Goal: Use online tool/utility: Utilize a website feature to perform a specific function

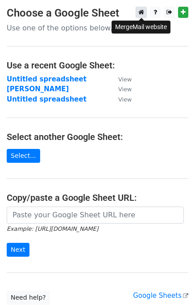
click at [139, 13] on link at bounding box center [141, 12] width 11 height 11
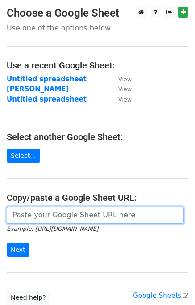
click at [52, 214] on input "url" at bounding box center [95, 214] width 177 height 17
paste input "[URL][DOMAIN_NAME]"
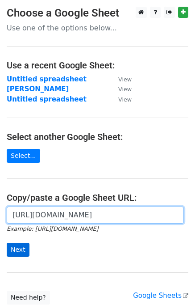
type input "[URL][DOMAIN_NAME]"
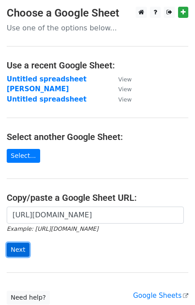
click at [16, 247] on input "Next" at bounding box center [18, 250] width 23 height 14
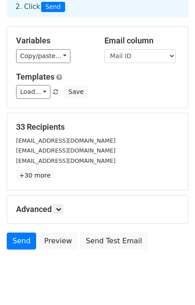
scroll to position [59, 0]
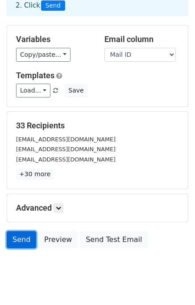
click at [16, 235] on link "Send" at bounding box center [21, 239] width 29 height 17
